Goal: Check status

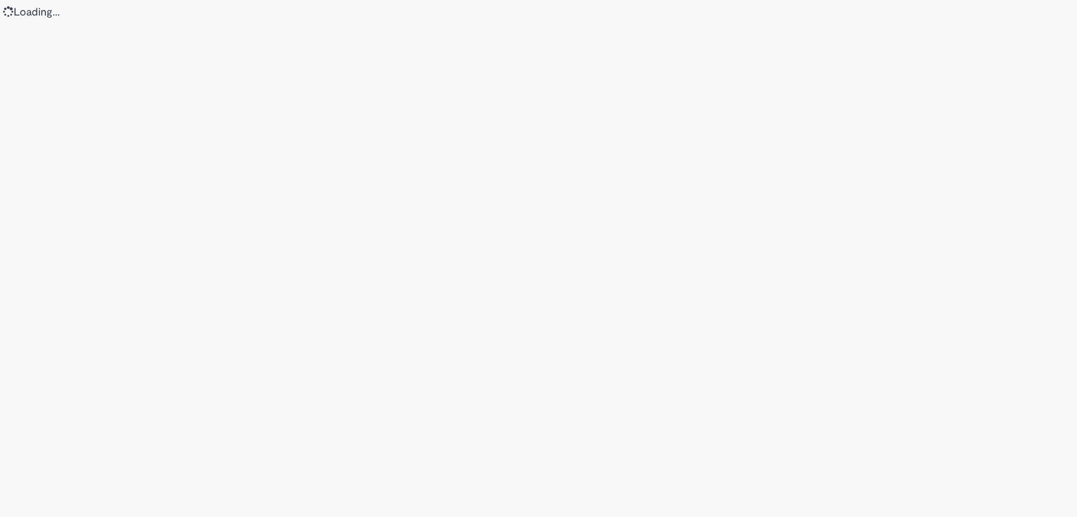
click at [408, 91] on div "Loading..." at bounding box center [538, 258] width 1077 height 517
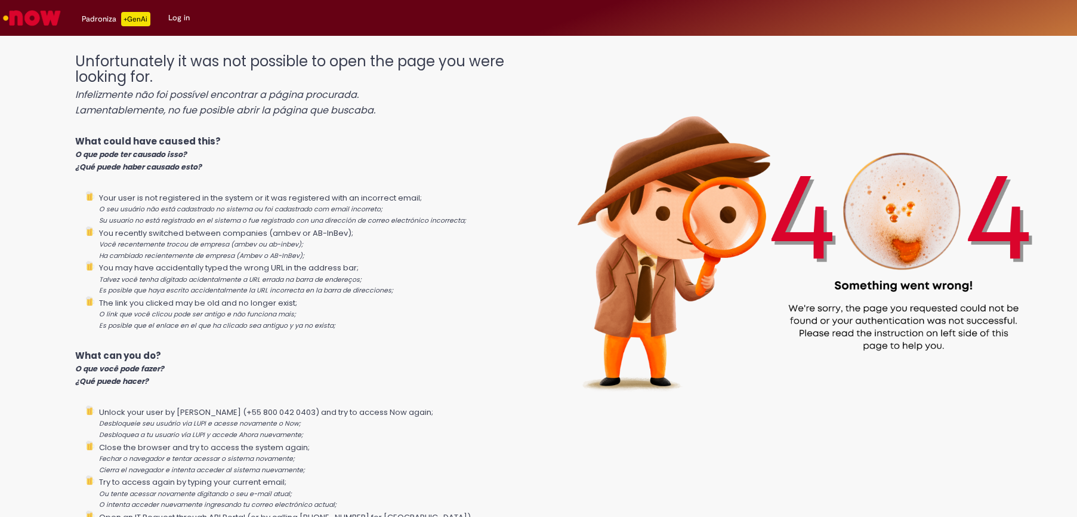
click at [172, 20] on link "Log in" at bounding box center [178, 18] width 39 height 36
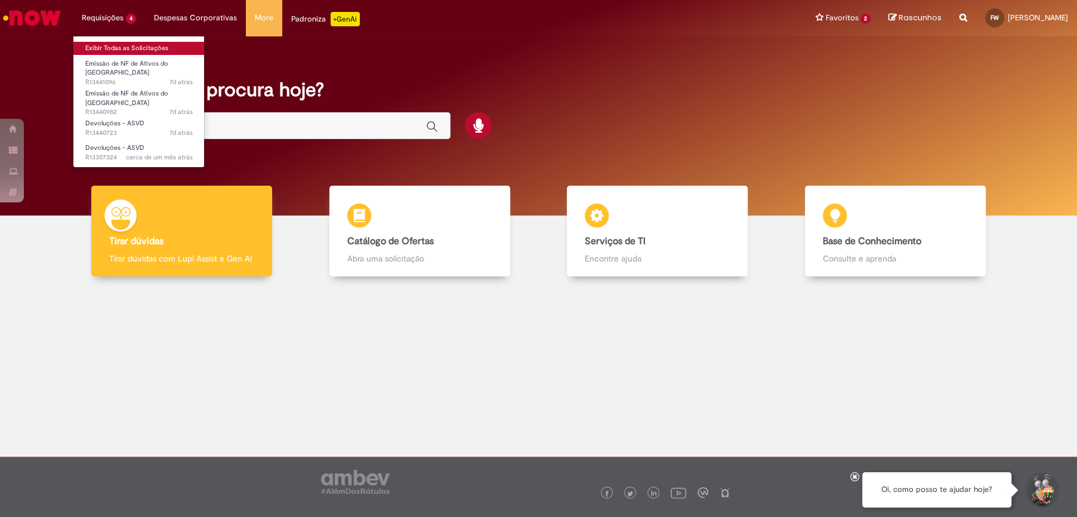
click at [123, 46] on link "Exibir Todas as Solicitações" at bounding box center [138, 48] width 131 height 13
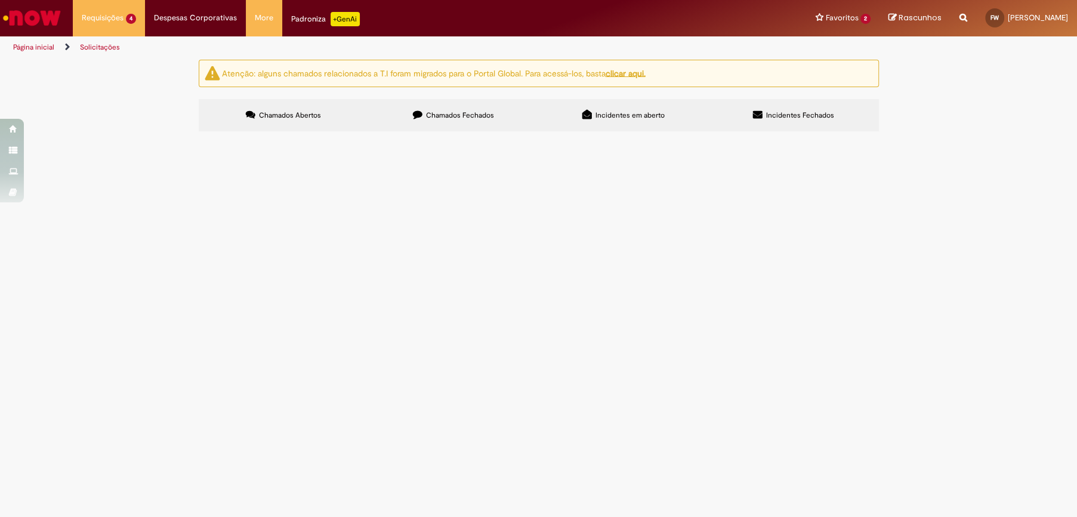
click at [0, 0] on span "Solicito emissao de NF referente a DT 6101958894 Cliente zaffari" at bounding box center [0, 0] width 0 height 0
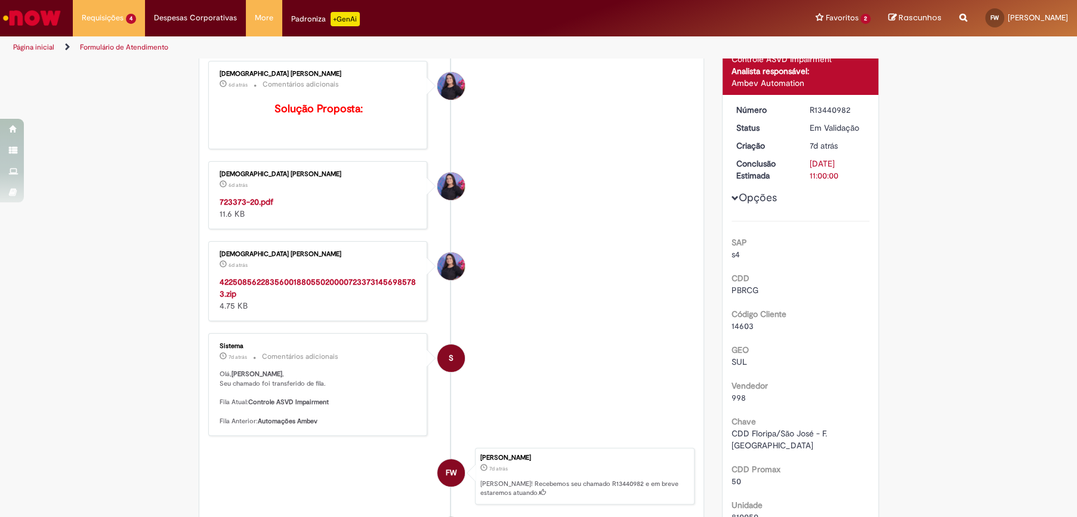
scroll to position [57, 0]
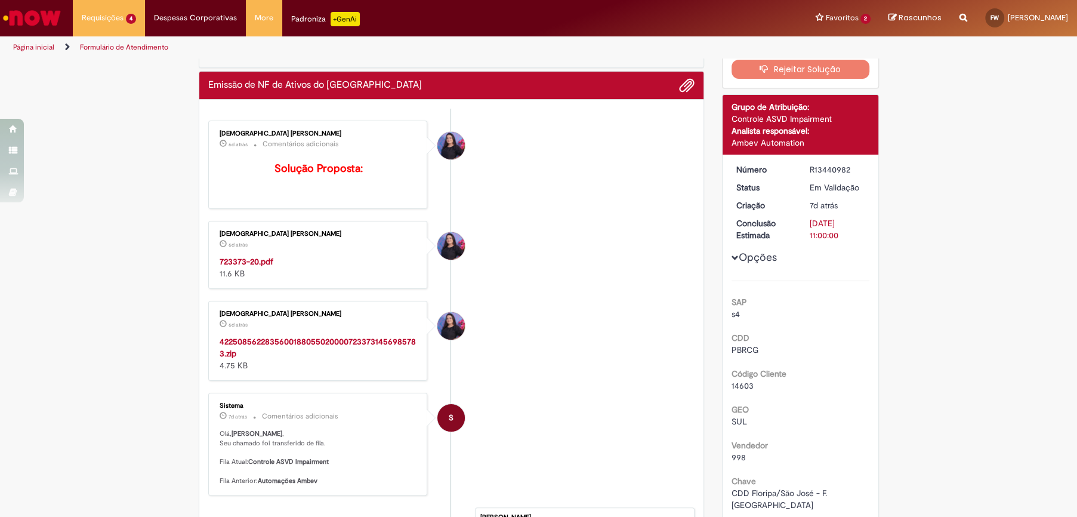
click at [290, 341] on strong "42250856228356001880550200007233731456985783.zip" at bounding box center [318, 347] width 196 height 23
click at [245, 264] on strong "723373-20.pdf" at bounding box center [247, 261] width 54 height 11
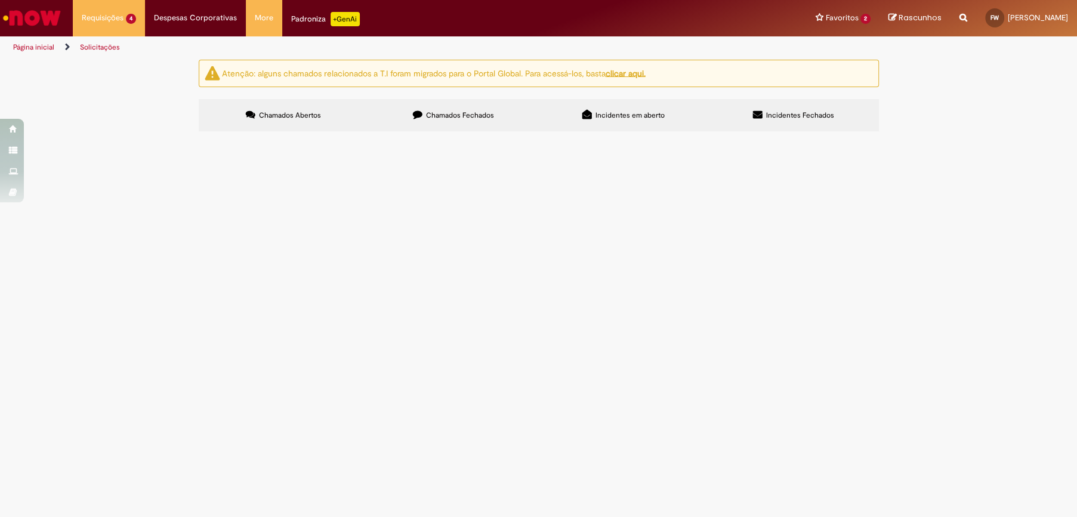
click at [0, 0] on span "Solicito emissao NF de retorno de vasilhame refeerente a DT 6101958898 Cliente …" at bounding box center [0, 0] width 0 height 0
click at [315, 209] on main "Solicitações Atenção: alguns chamados relacionados a T.I foram migrados para o …" at bounding box center [538, 288] width 1077 height 458
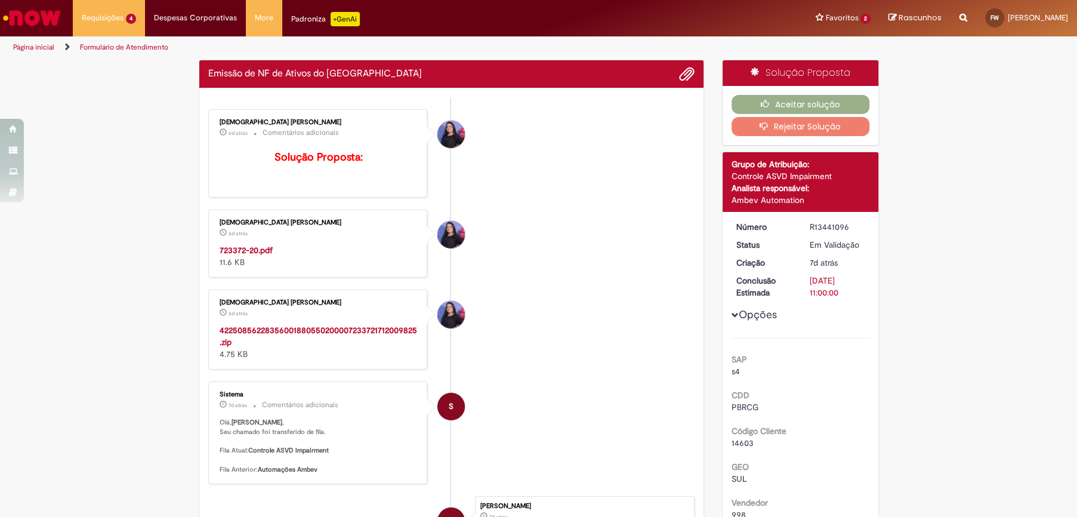
click at [263, 248] on strong "723372-20.pdf" at bounding box center [246, 250] width 53 height 11
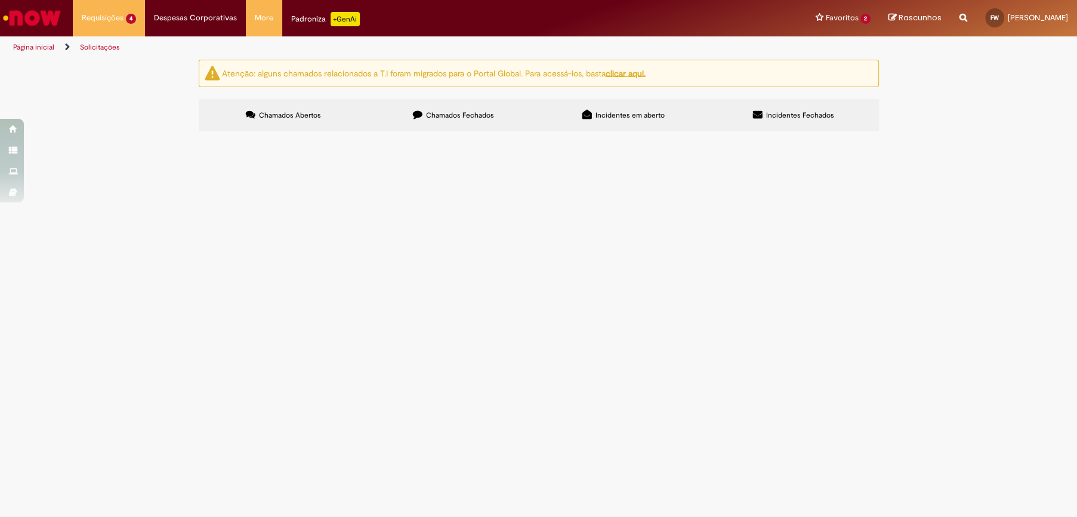
click at [0, 0] on span "Emissão de NF de Ativos do [GEOGRAPHIC_DATA]" at bounding box center [0, 0] width 0 height 0
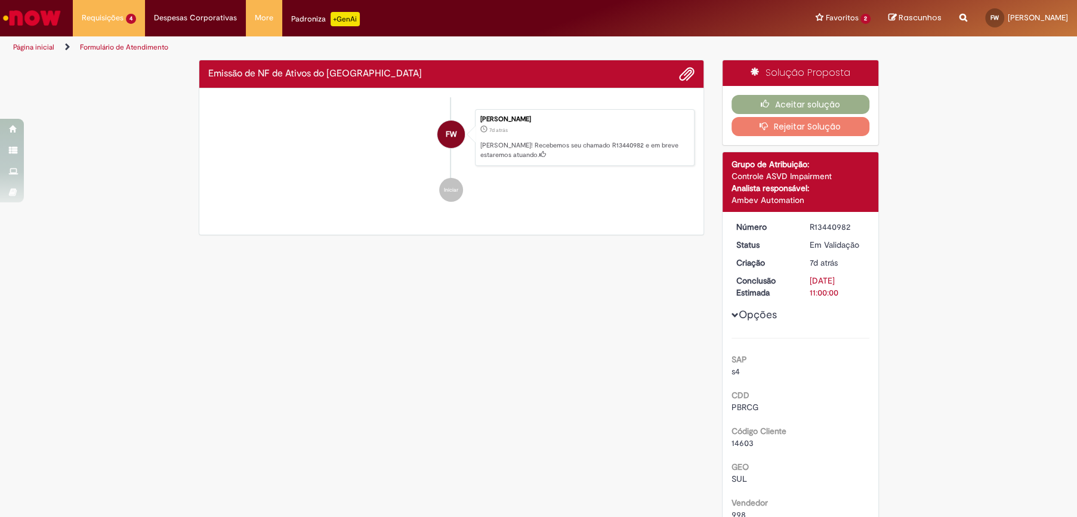
click at [365, 214] on ul "FW [PERSON_NAME] 7d atrás 7 dias atrás [PERSON_NAME]! Recebemos seu chamado R13…" at bounding box center [451, 155] width 487 height 117
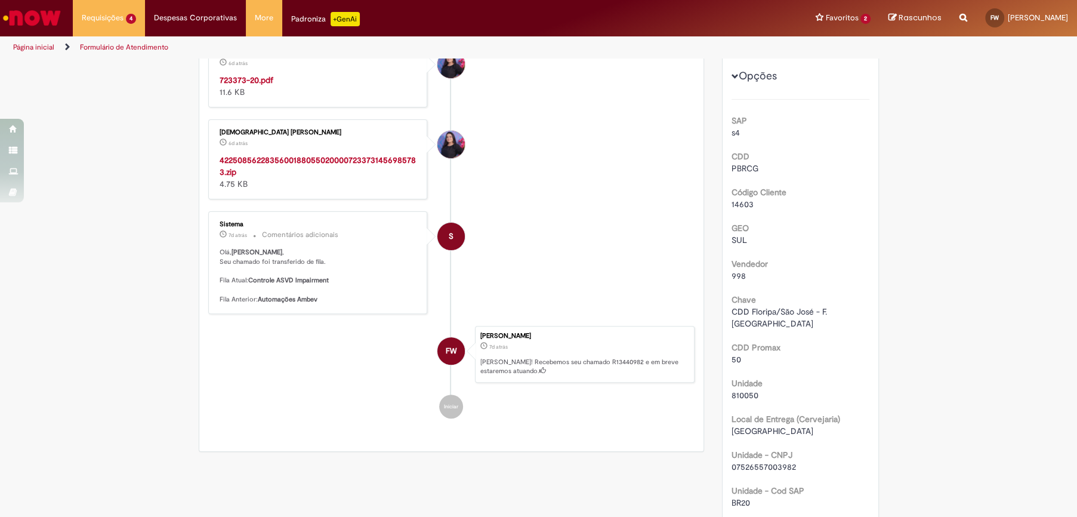
scroll to position [179, 0]
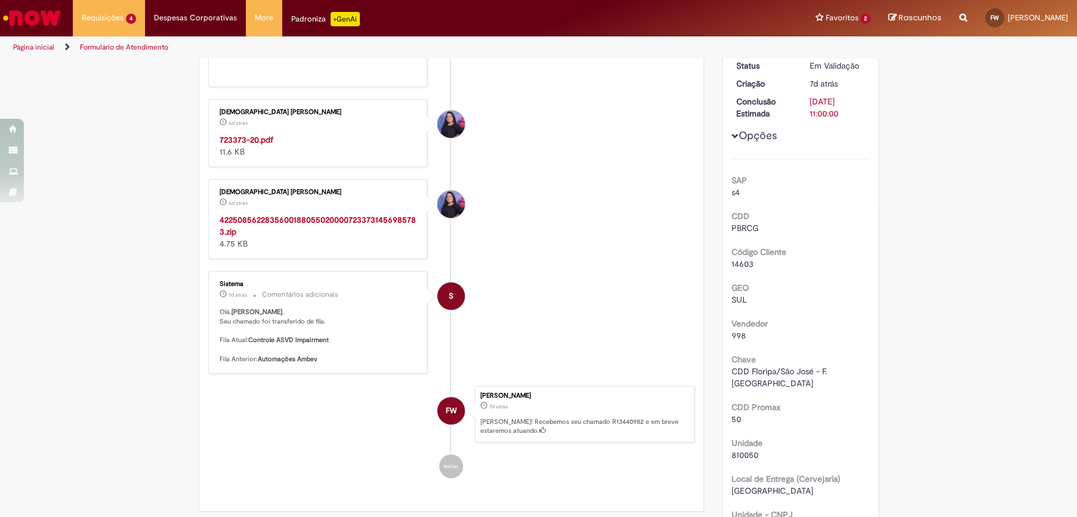
click at [249, 134] on strong "723373-20.pdf" at bounding box center [247, 139] width 54 height 11
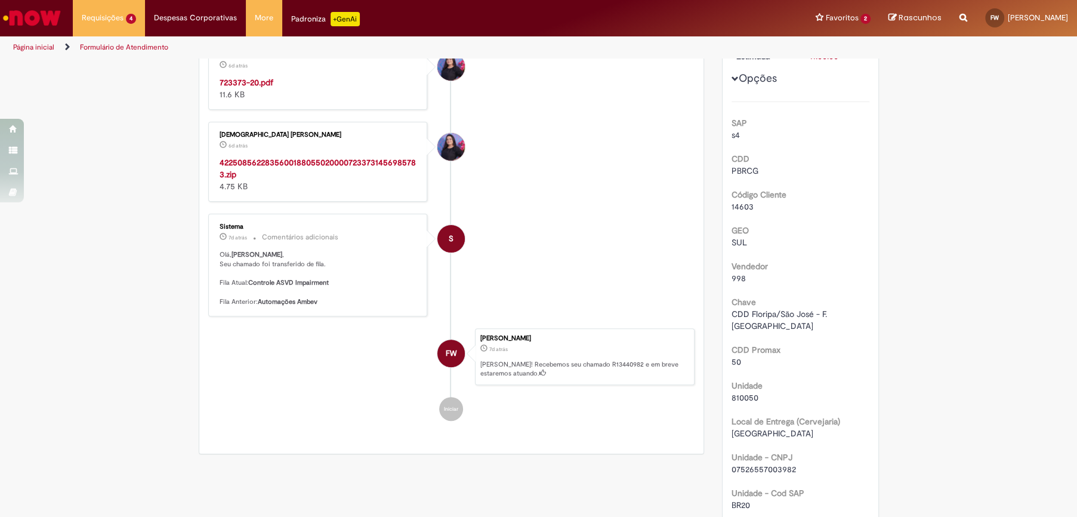
scroll to position [0, 0]
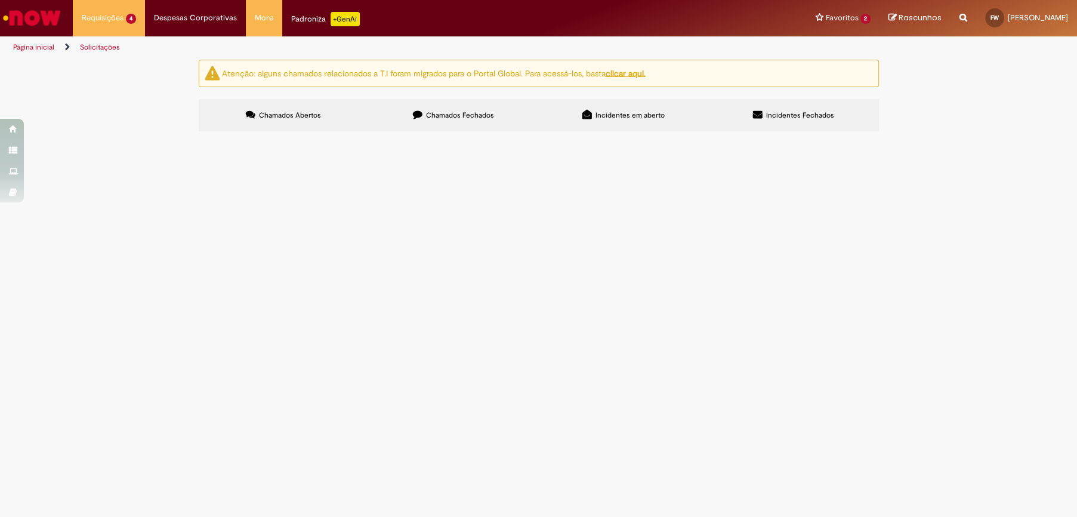
click at [464, 112] on span "Chamados Fechados" at bounding box center [460, 115] width 68 height 10
click at [0, 0] on span "emissão de nf de retorno de AG" at bounding box center [0, 0] width 0 height 0
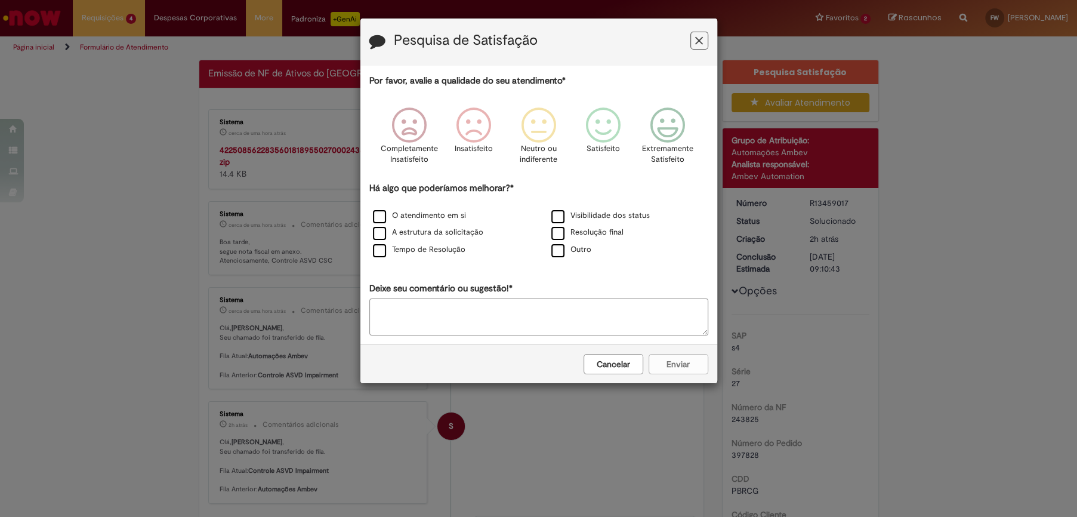
click at [705, 33] on button "Feedback" at bounding box center [699, 41] width 18 height 18
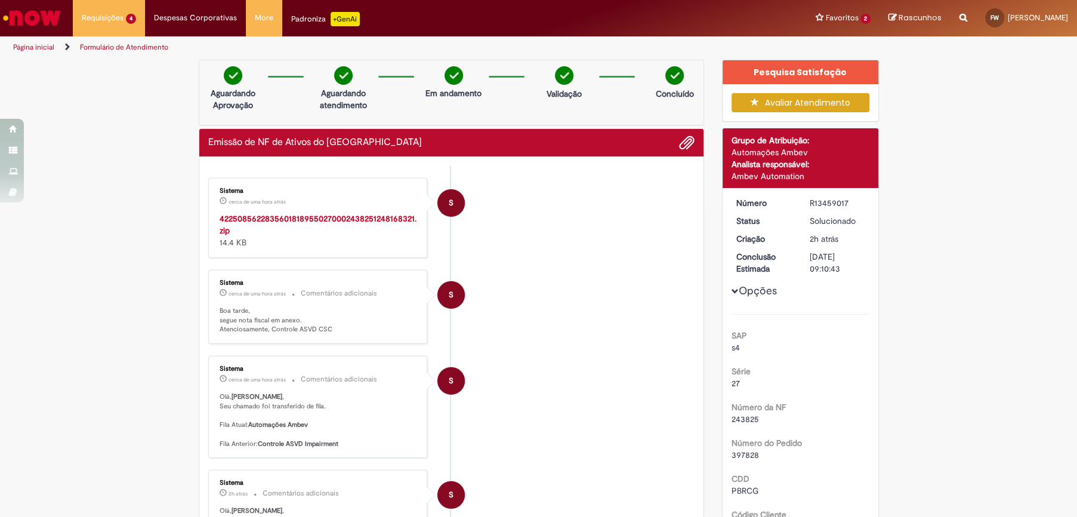
click at [297, 213] on strong "42250856228356018189550270002438251248168321.zip" at bounding box center [318, 224] width 197 height 23
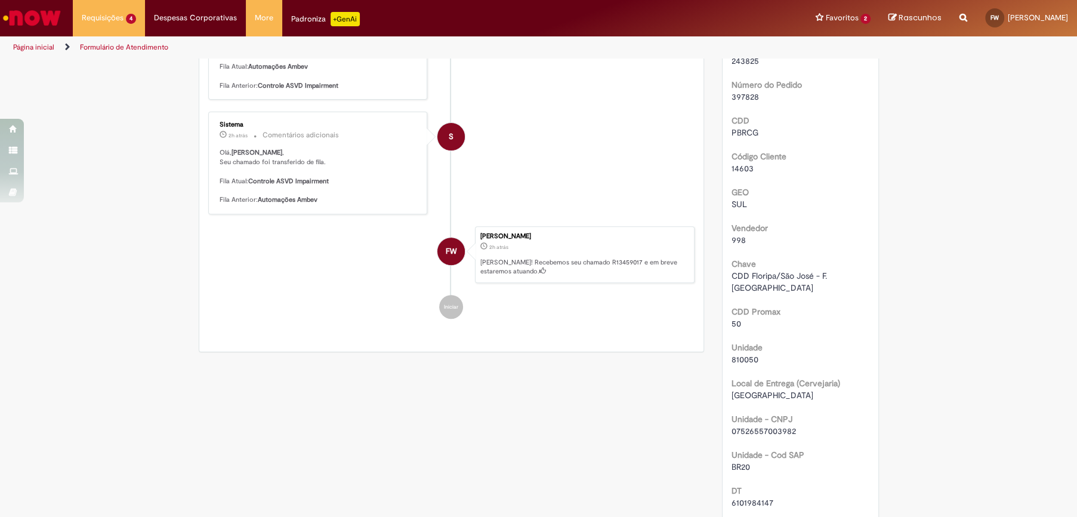
scroll to position [60, 0]
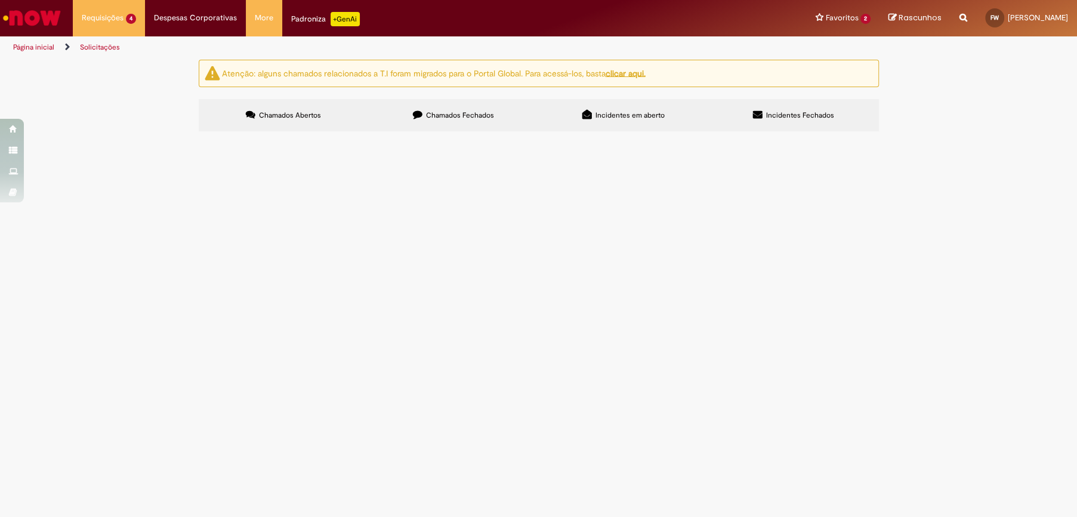
click at [474, 105] on label "Chamados Fechados" at bounding box center [454, 115] width 170 height 32
click at [0, 0] on span "Emissão de NF de Ativos do [GEOGRAPHIC_DATA]" at bounding box center [0, 0] width 0 height 0
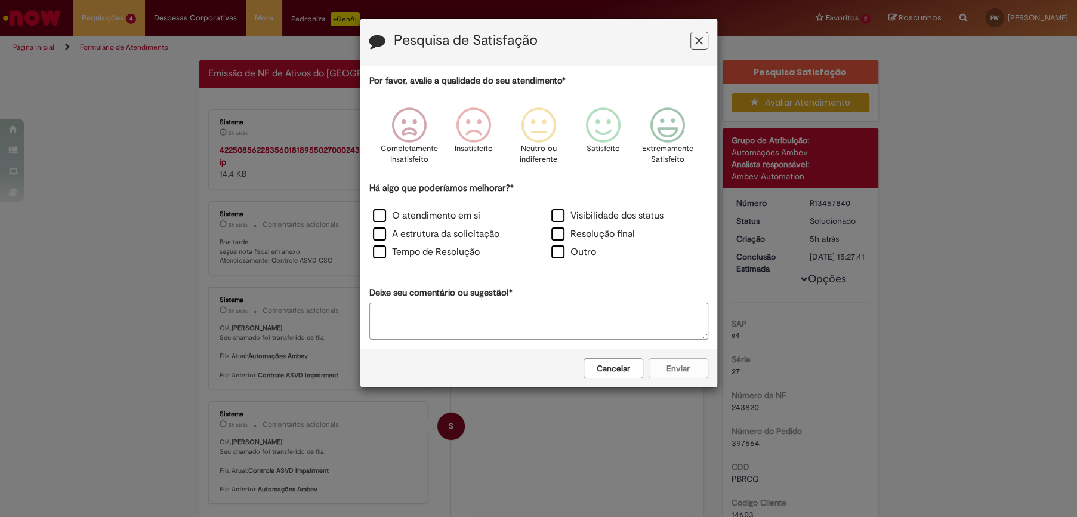
drag, startPoint x: 702, startPoint y: 41, endPoint x: 713, endPoint y: 94, distance: 54.3
click at [698, 45] on icon "Feedback" at bounding box center [699, 41] width 8 height 13
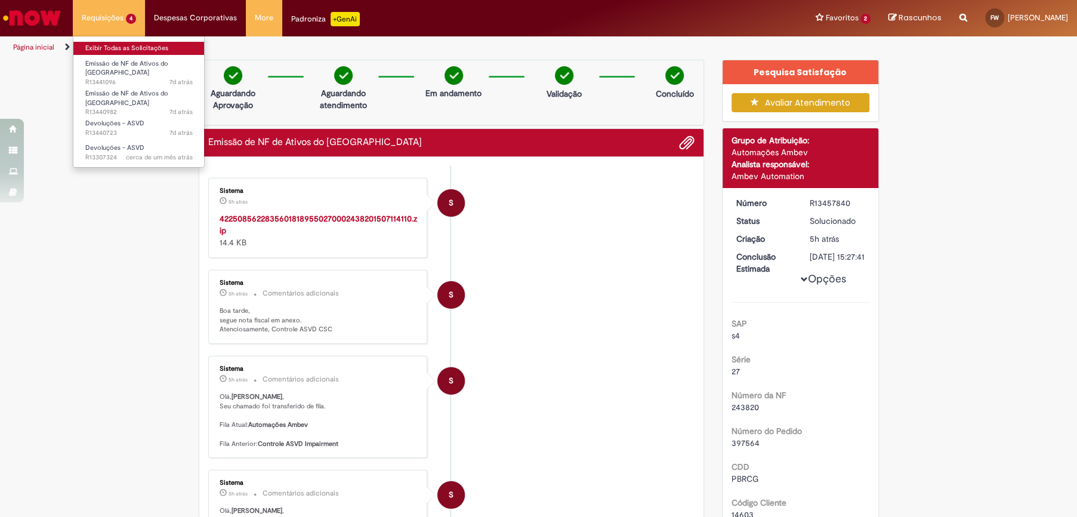
click at [116, 46] on link "Exibir Todas as Solicitações" at bounding box center [138, 48] width 131 height 13
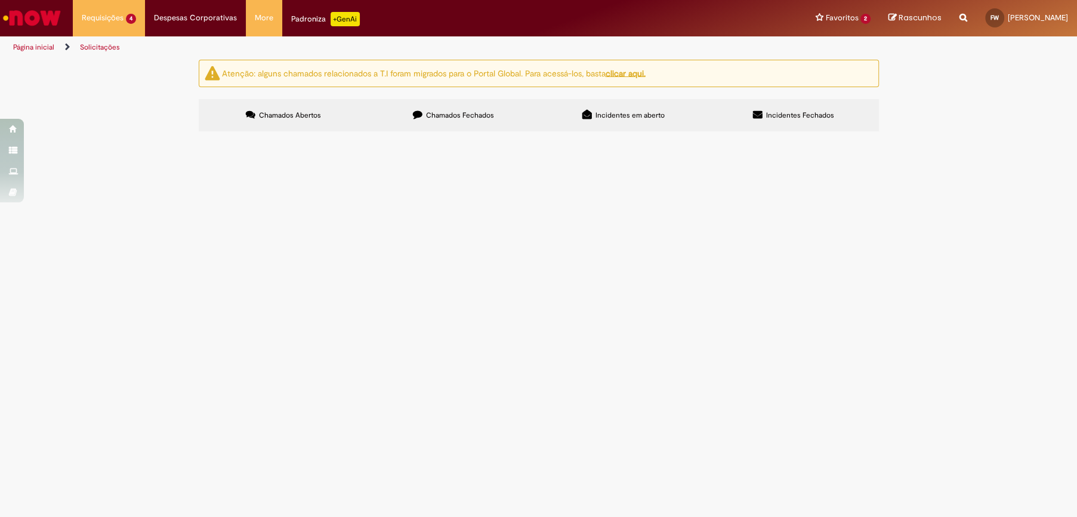
click at [443, 113] on span "Chamados Fechados" at bounding box center [460, 115] width 68 height 10
click at [0, 0] on span "Emissão de NF de Ativos do [GEOGRAPHIC_DATA]" at bounding box center [0, 0] width 0 height 0
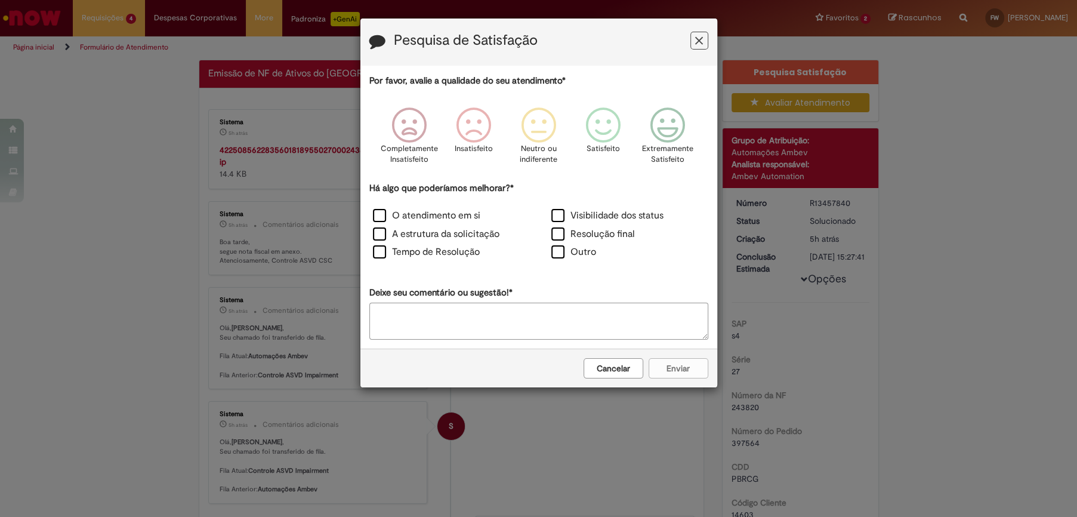
click at [700, 37] on icon "Feedback" at bounding box center [699, 41] width 8 height 13
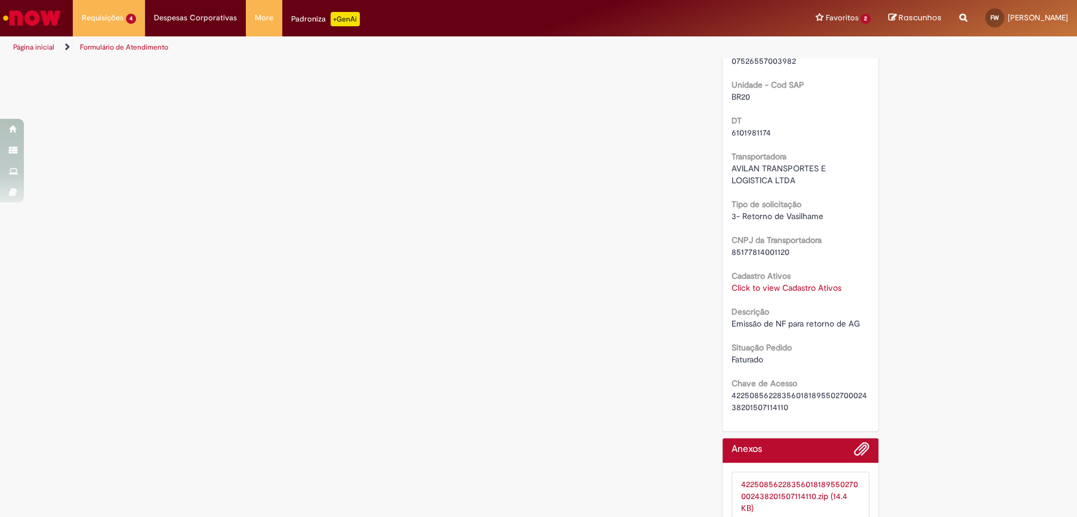
scroll to position [777, 0]
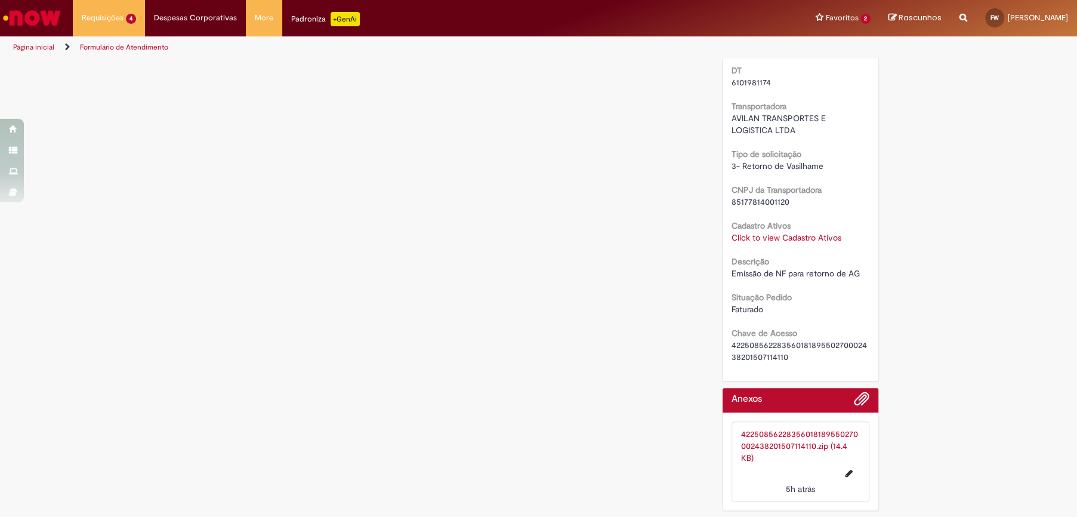
click at [779, 436] on link "42250856228356018189550270002438201507114110.zip (14.4 KB)" at bounding box center [799, 445] width 117 height 35
